Goal: Transaction & Acquisition: Book appointment/travel/reservation

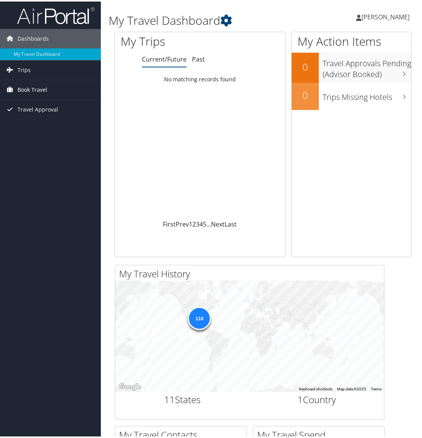
click at [31, 89] on span "Book Travel" at bounding box center [32, 88] width 30 height 19
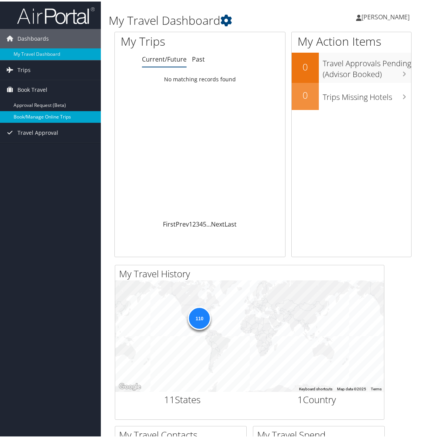
click at [38, 116] on link "Book/Manage Online Trips" at bounding box center [50, 116] width 101 height 12
